Goal: Task Accomplishment & Management: Complete application form

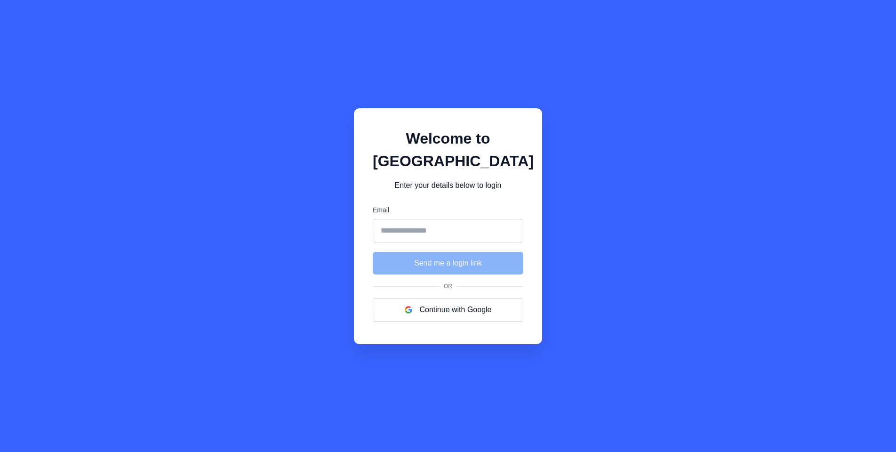
click at [486, 228] on input "Email" at bounding box center [448, 231] width 151 height 24
click at [433, 225] on input "Email" at bounding box center [448, 231] width 151 height 24
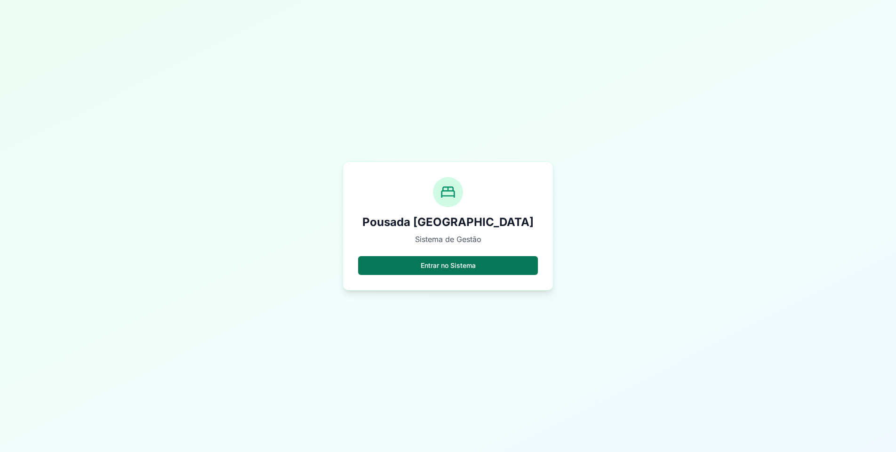
click at [459, 264] on button "Entrar no Sistema" at bounding box center [448, 265] width 180 height 19
click at [486, 265] on button "Entrar no Sistema" at bounding box center [448, 265] width 180 height 19
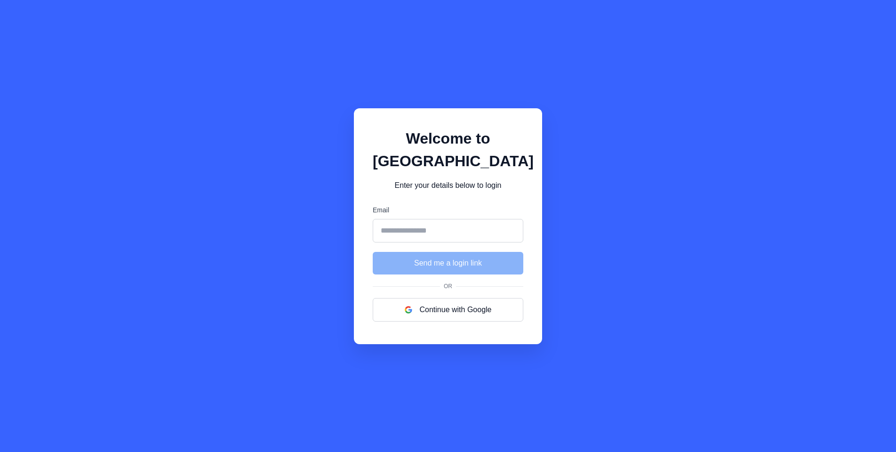
click at [487, 236] on input "Email" at bounding box center [448, 231] width 151 height 24
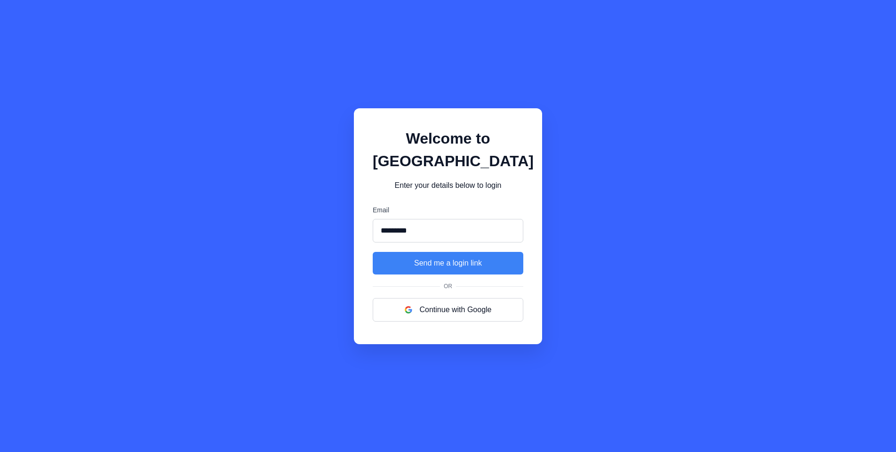
type input "*********"
